Goal: Obtain resource: Obtain resource

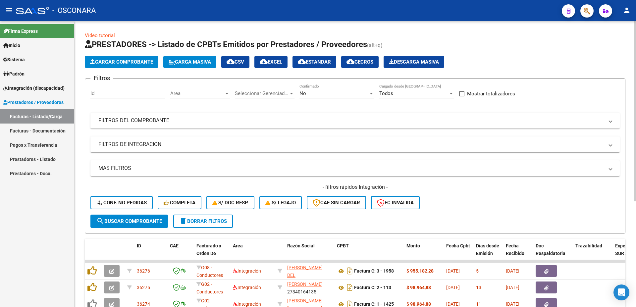
click at [348, 93] on div "No" at bounding box center [333, 93] width 69 height 6
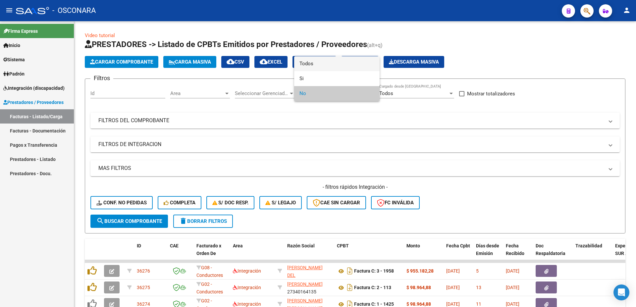
click at [325, 65] on span "Todos" at bounding box center [336, 63] width 75 height 15
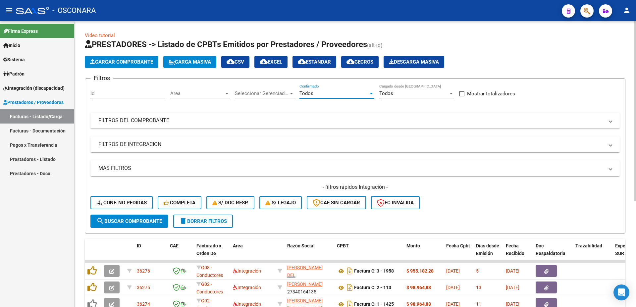
scroll to position [72, 0]
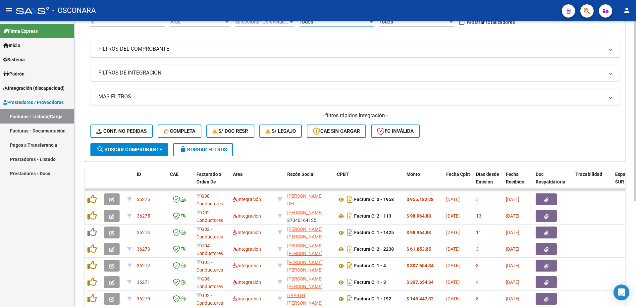
click at [131, 99] on mat-panel-title "MAS FILTROS" at bounding box center [351, 96] width 506 height 7
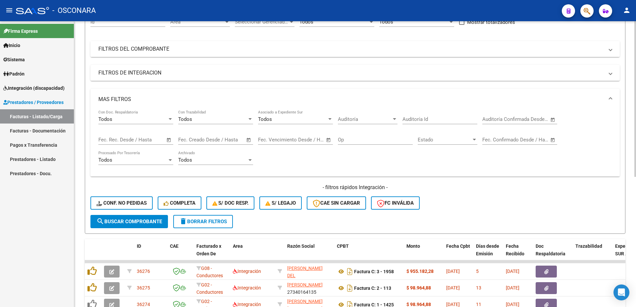
click at [152, 51] on mat-panel-title "FILTROS DEL COMPROBANTE" at bounding box center [351, 48] width 506 height 7
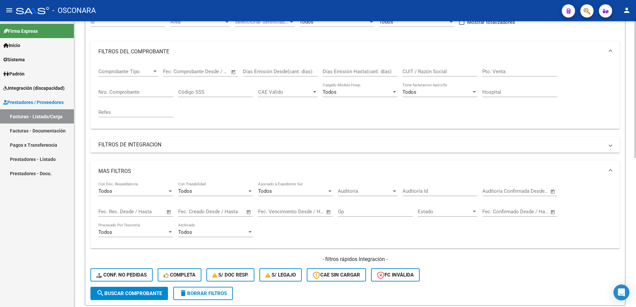
click at [429, 73] on input "CUIT / Razón Social" at bounding box center [439, 72] width 75 height 6
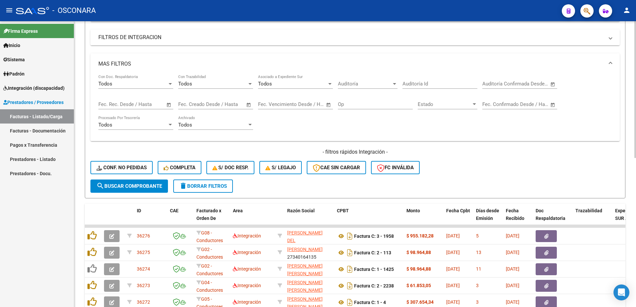
scroll to position [143, 0]
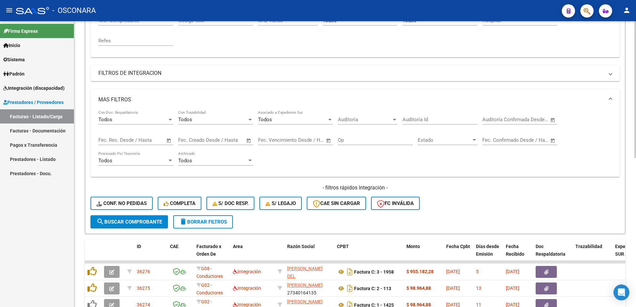
click at [132, 74] on mat-panel-title "FILTROS DE INTEGRACION" at bounding box center [351, 73] width 506 height 7
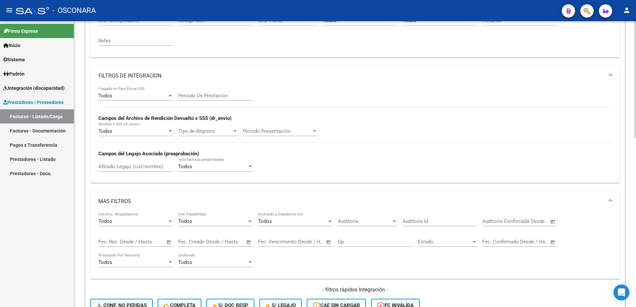
scroll to position [215, 0]
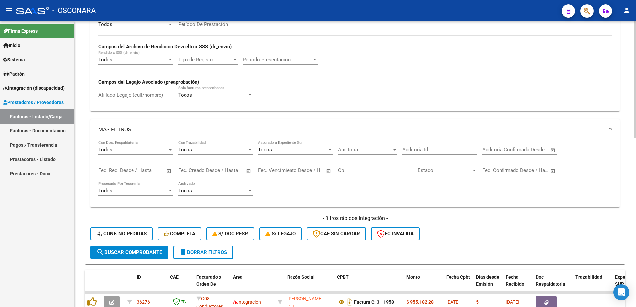
click at [139, 91] on div "Afiliado Legajo (cuil/nombre)" at bounding box center [135, 93] width 75 height 14
click at [104, 95] on input "catella" at bounding box center [135, 95] width 75 height 6
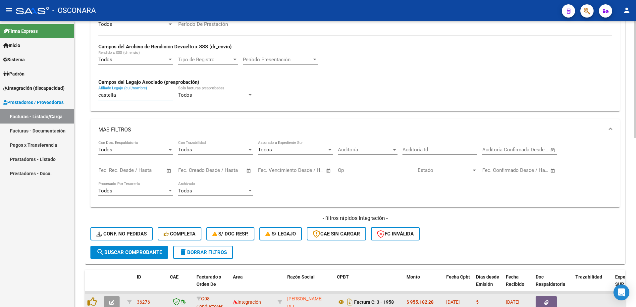
scroll to position [358, 0]
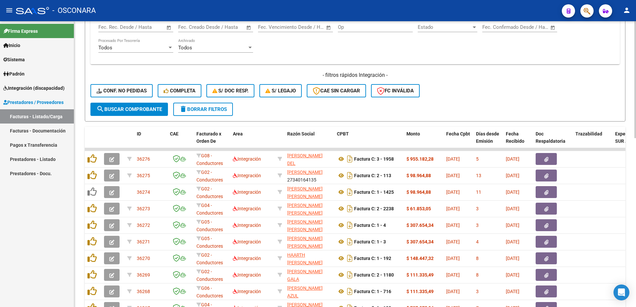
type input "castella"
click at [127, 109] on span "search Buscar Comprobante" at bounding box center [129, 109] width 66 height 6
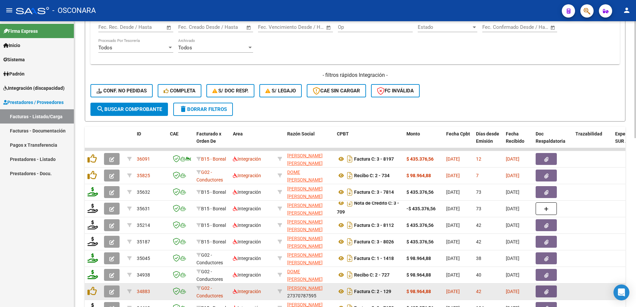
scroll to position [413, 0]
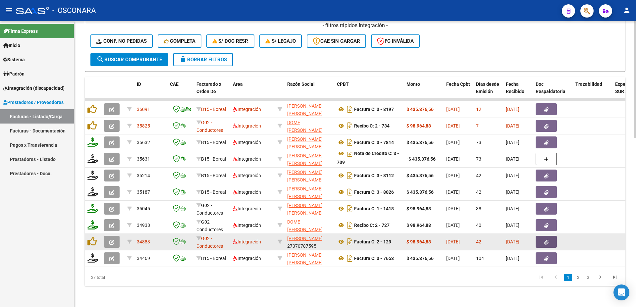
click at [548, 240] on icon "button" at bounding box center [546, 242] width 4 height 5
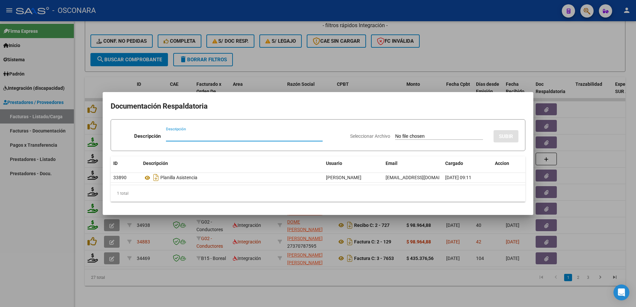
click at [635, 147] on div at bounding box center [318, 153] width 636 height 307
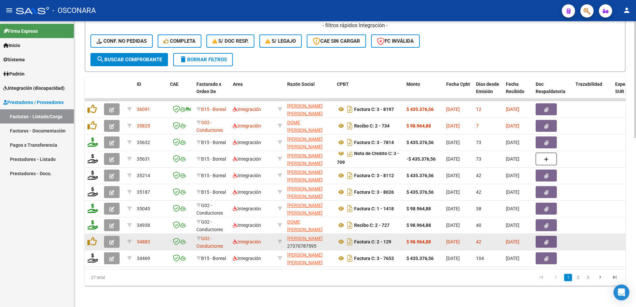
click at [342, 240] on div "Factura C: 2 - 129" at bounding box center [369, 242] width 64 height 11
click at [342, 238] on icon at bounding box center [341, 242] width 9 height 8
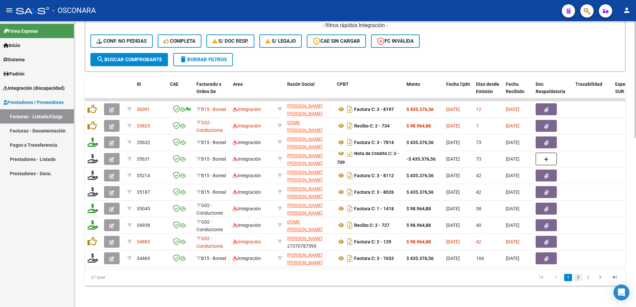
click at [579, 274] on link "2" at bounding box center [578, 277] width 8 height 7
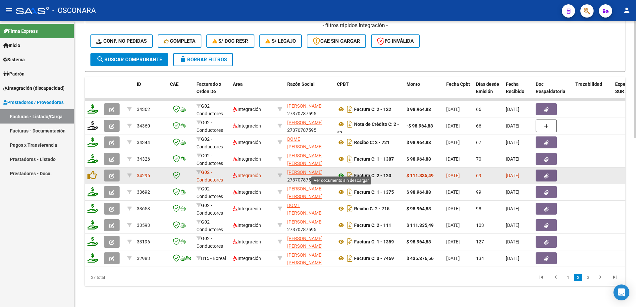
click at [341, 172] on icon at bounding box center [341, 176] width 9 height 8
click at [548, 174] on icon "button" at bounding box center [546, 176] width 4 height 5
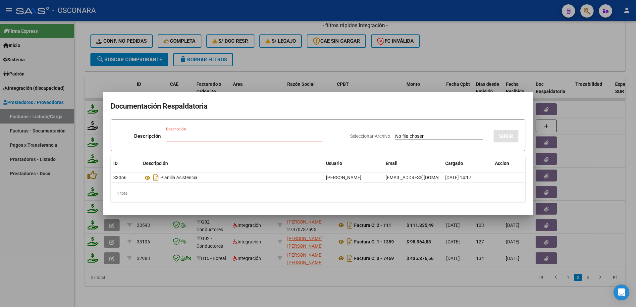
click at [618, 178] on div at bounding box center [318, 153] width 636 height 307
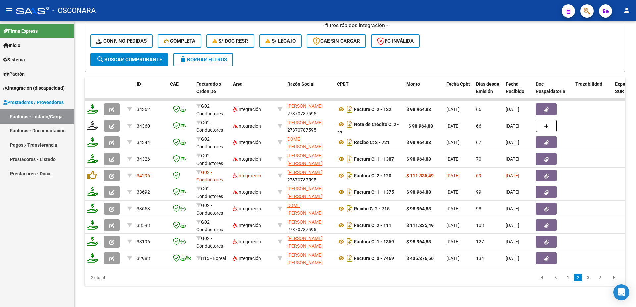
drag, startPoint x: 350, startPoint y: 269, endPoint x: 404, endPoint y: 270, distance: 54.0
click at [403, 270] on datatable-footer "27 total 1 2 3" at bounding box center [355, 277] width 541 height 17
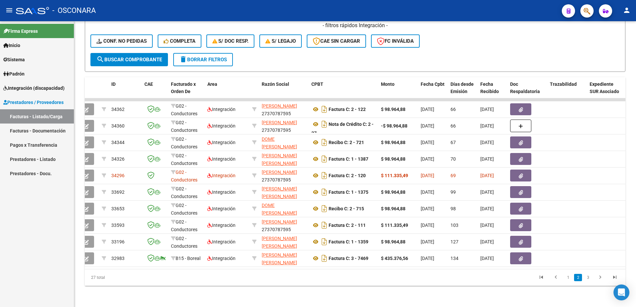
drag, startPoint x: 624, startPoint y: 267, endPoint x: 618, endPoint y: 267, distance: 6.6
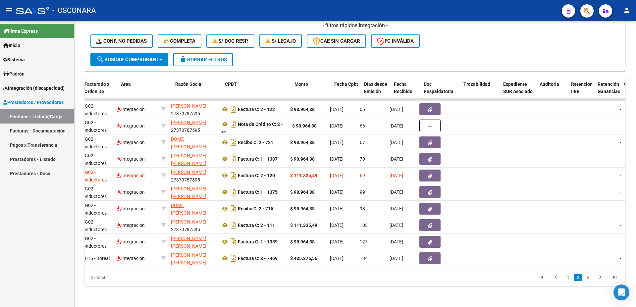
scroll to position [0, 112]
